Goal: Book appointment/travel/reservation

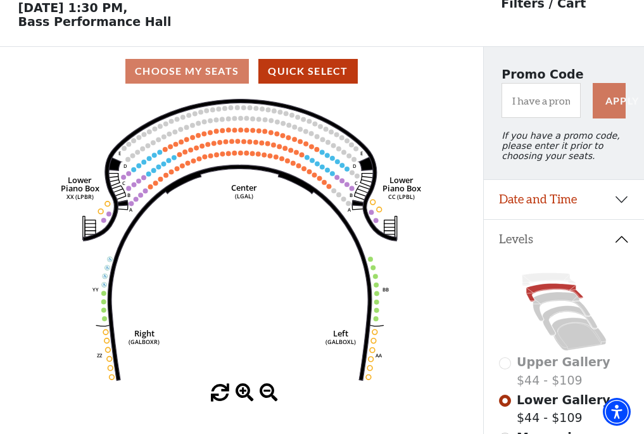
scroll to position [59, 0]
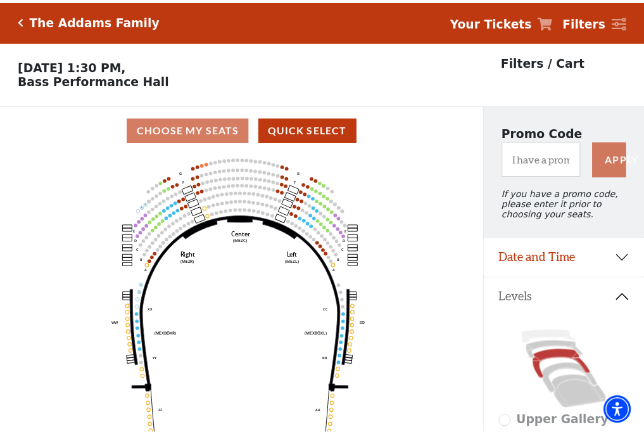
scroll to position [59, 0]
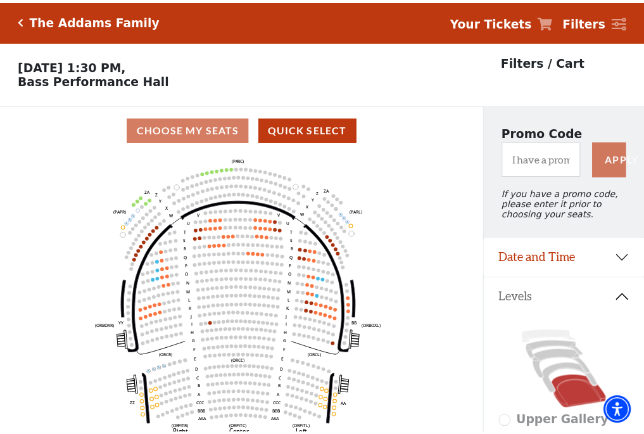
scroll to position [59, 0]
